Goal: Information Seeking & Learning: Learn about a topic

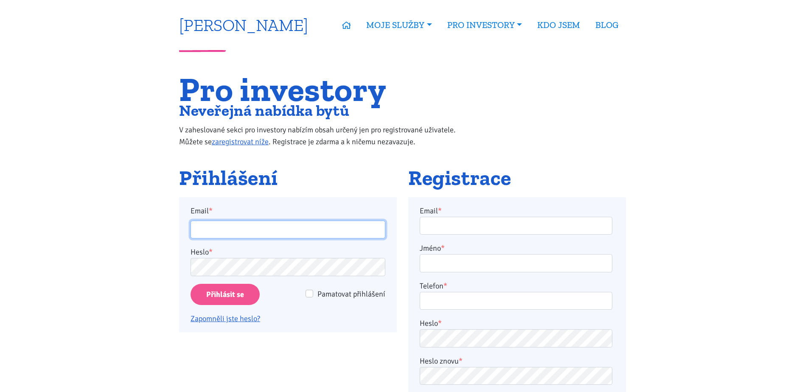
type input "kuba.kavalir@seznam.cz"
click at [256, 23] on link "[PERSON_NAME]" at bounding box center [243, 25] width 129 height 17
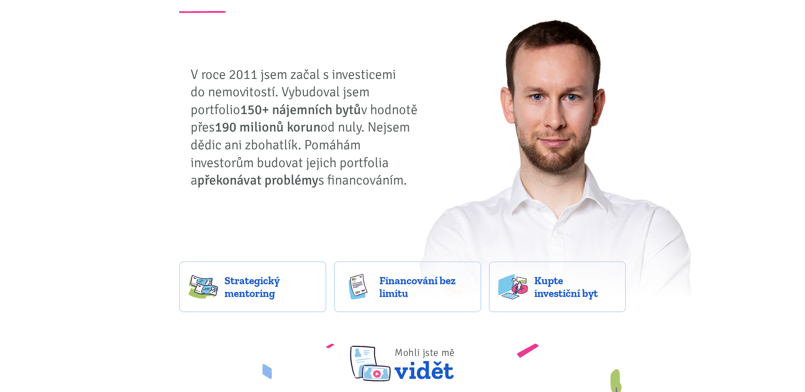
scroll to position [212, 0]
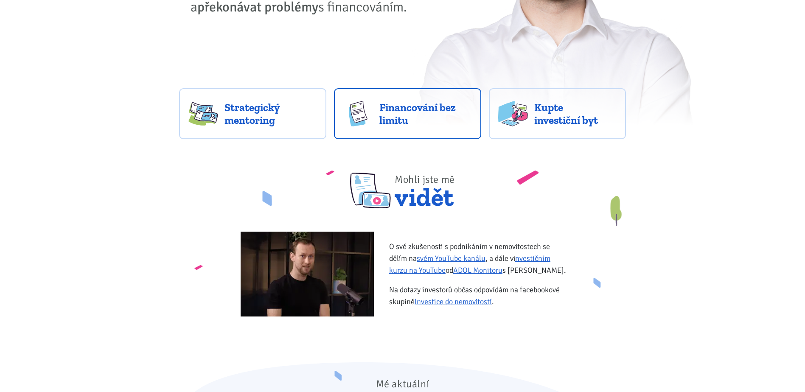
click at [411, 98] on link "Financování bez limitu" at bounding box center [407, 113] width 147 height 51
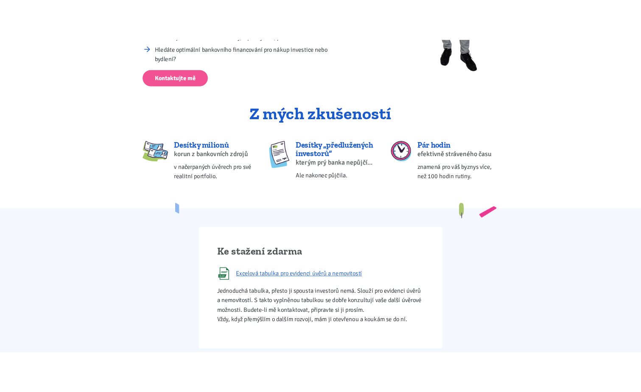
scroll to position [382, 0]
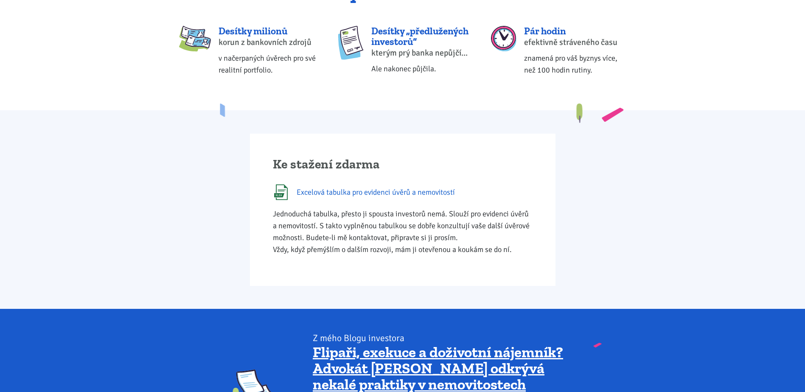
click at [335, 192] on span "Excelová tabulka pro evidenci úvěrů a nemovitostí" at bounding box center [376, 192] width 158 height 12
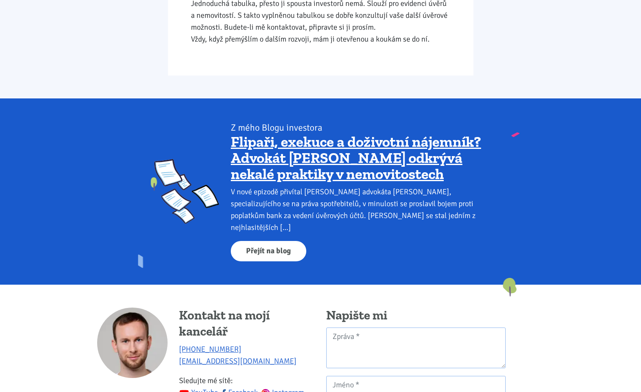
scroll to position [594, 0]
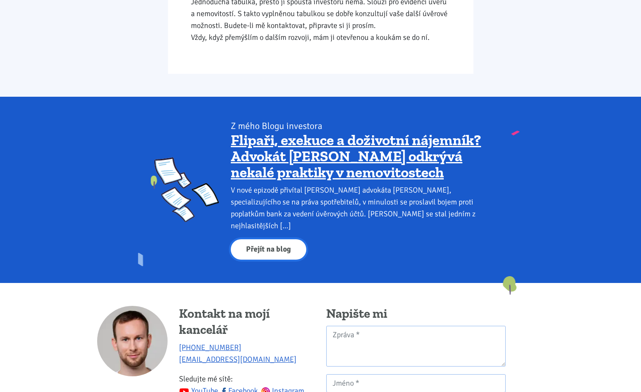
click at [278, 239] on link "Přejít na blog" at bounding box center [269, 249] width 76 height 21
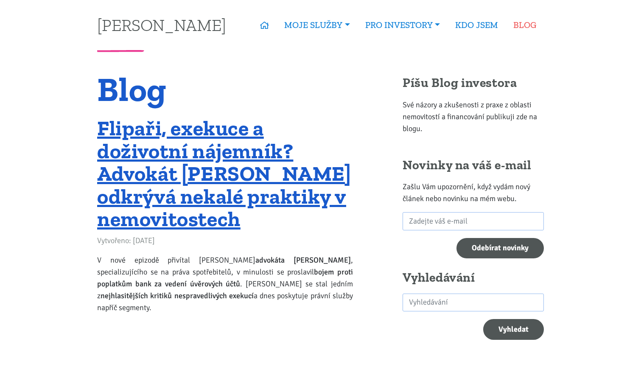
click at [517, 27] on link "BLOG" at bounding box center [525, 25] width 38 height 20
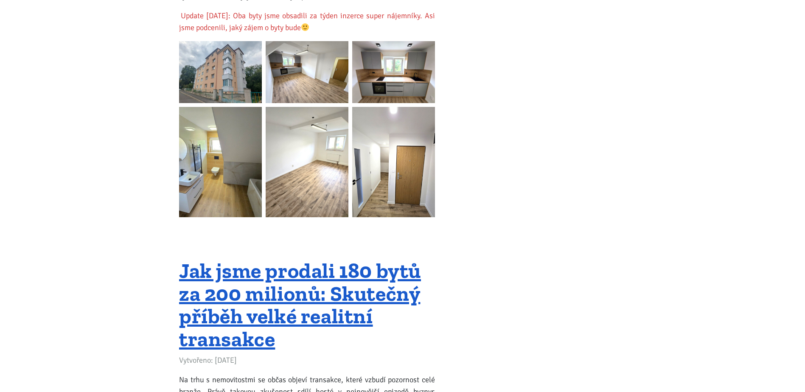
scroll to position [2165, 0]
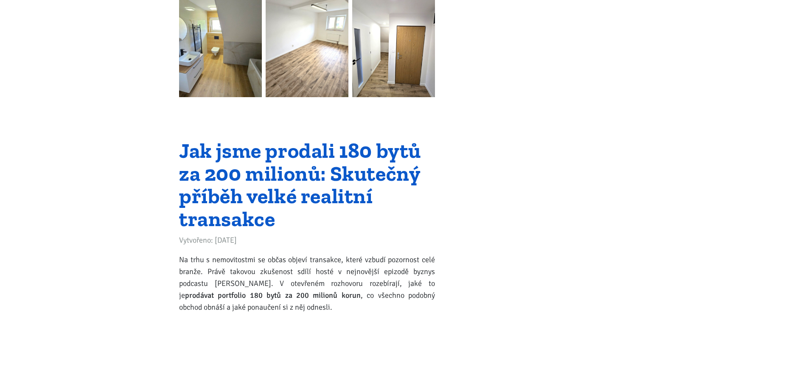
click at [284, 143] on link "Jak jsme prodali 180 bytů za 200 milionů: Skutečný příběh velké realitní transa…" at bounding box center [300, 185] width 242 height 94
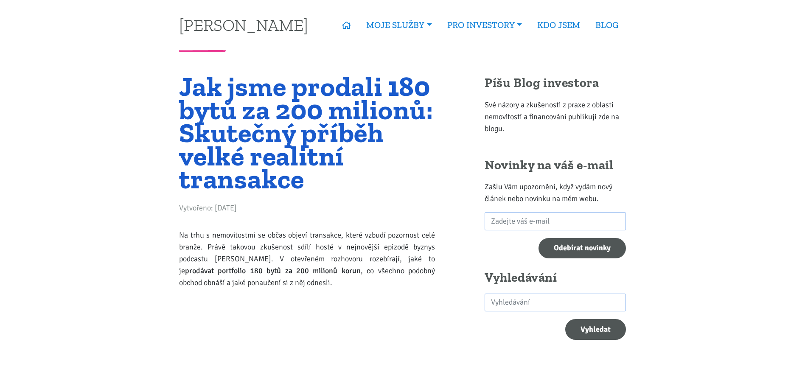
drag, startPoint x: 0, startPoint y: 0, endPoint x: 211, endPoint y: 264, distance: 338.6
click at [211, 264] on p "Na trhu s nemovitostmi se občas objeví transakce, které vzbudí pozornost celé b…" at bounding box center [307, 258] width 256 height 59
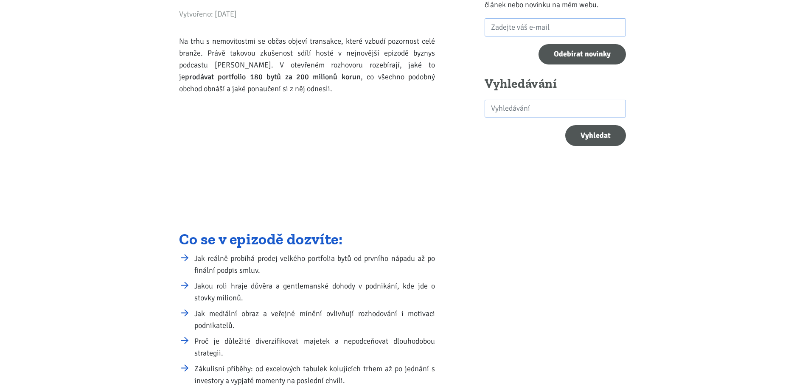
scroll to position [170, 0]
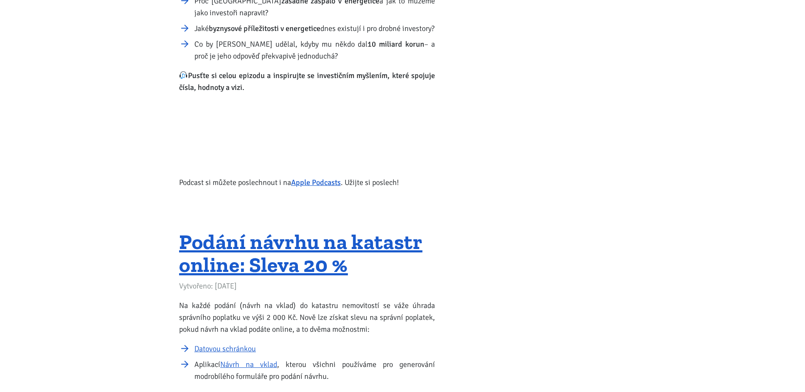
scroll to position [4307, 0]
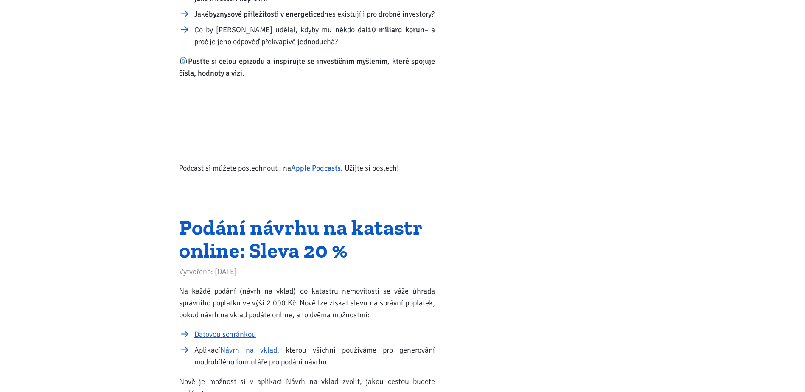
click at [295, 242] on link "Podání návrhu na katastr online: Sleva 20 %" at bounding box center [300, 239] width 243 height 48
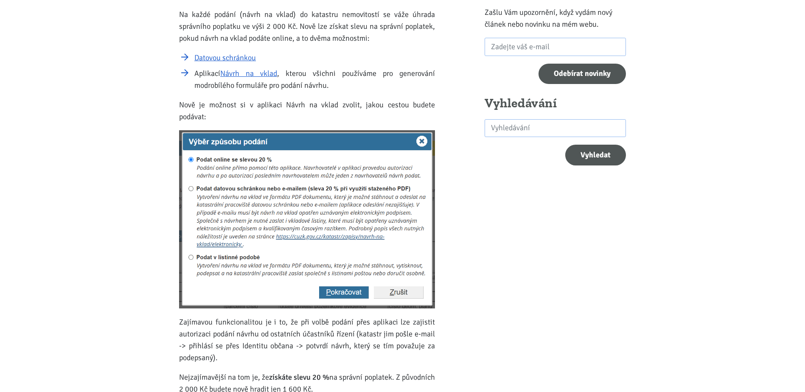
scroll to position [127, 0]
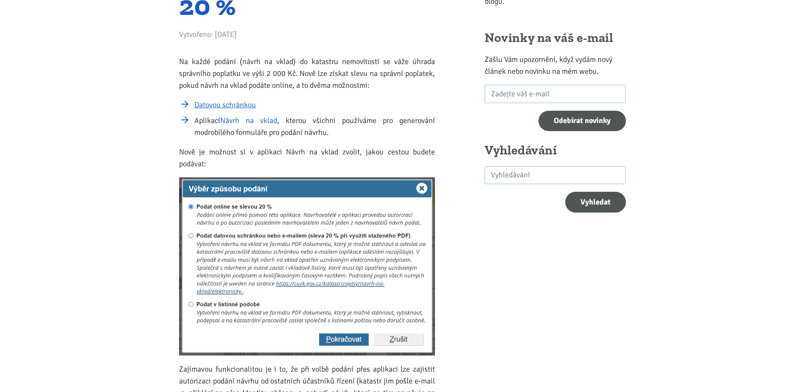
click at [268, 118] on link "Návrh na vklad" at bounding box center [248, 120] width 57 height 9
